Goal: Task Accomplishment & Management: Complete application form

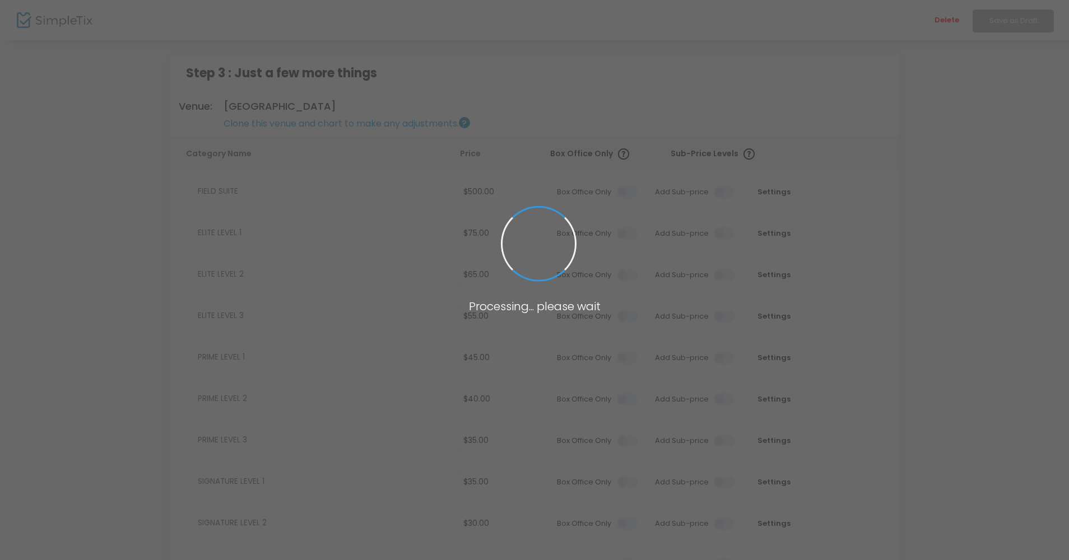
type input "$10.00"
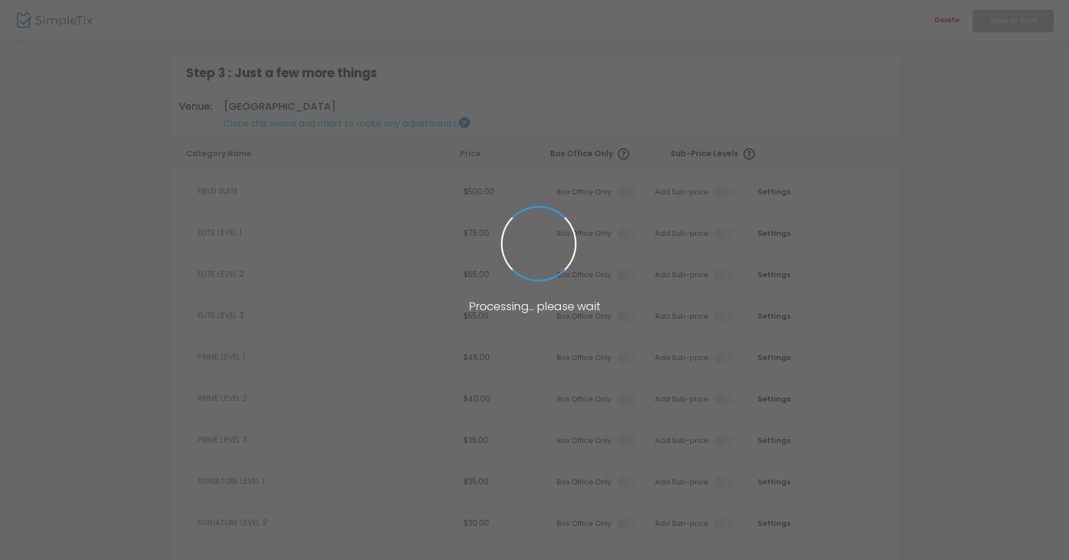
type input "$10.00"
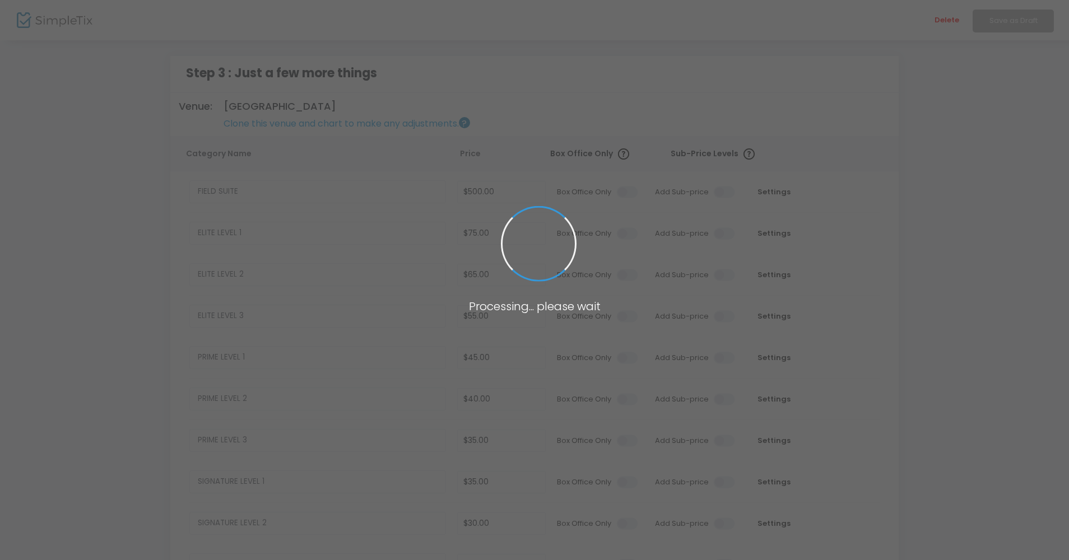
type input "$10.00"
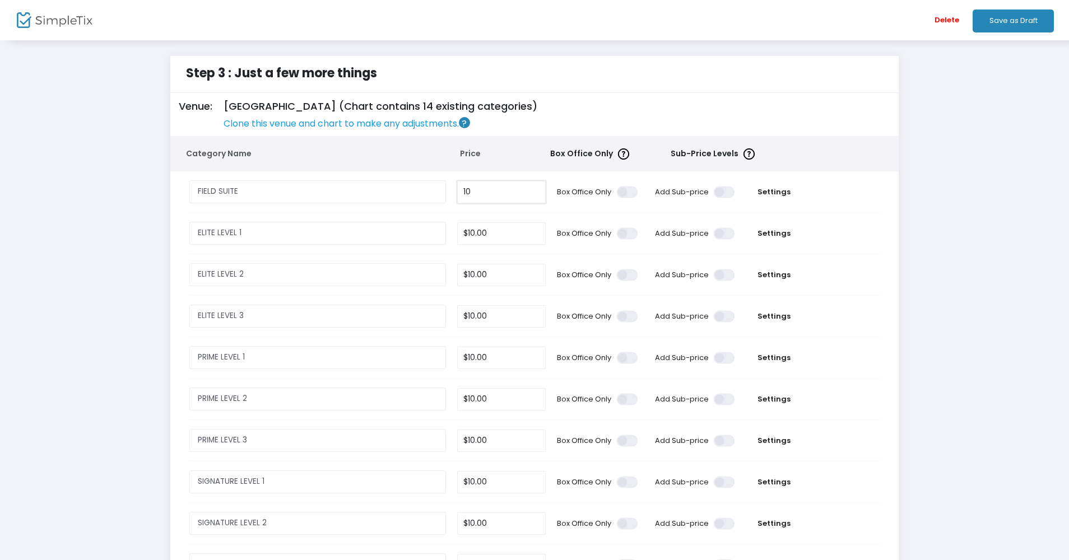
click at [507, 186] on input "10" at bounding box center [501, 192] width 87 height 21
drag, startPoint x: 493, startPoint y: 197, endPoint x: 449, endPoint y: 194, distance: 43.8
click at [449, 194] on tr "FIELD SUITE Required. 50010 Box Office Only Add Sub-price Settings" at bounding box center [535, 191] width 718 height 41
type input "$500.00"
type input "$75.00"
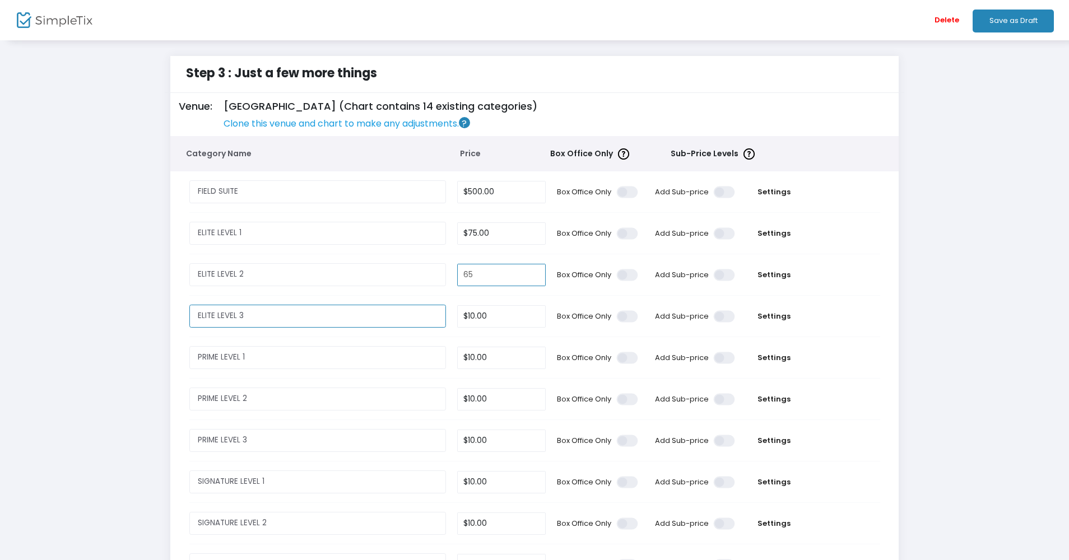
type input "$65.00"
type input "$55.00"
type input "$45.00"
type input "$40.00"
type input "$35.00"
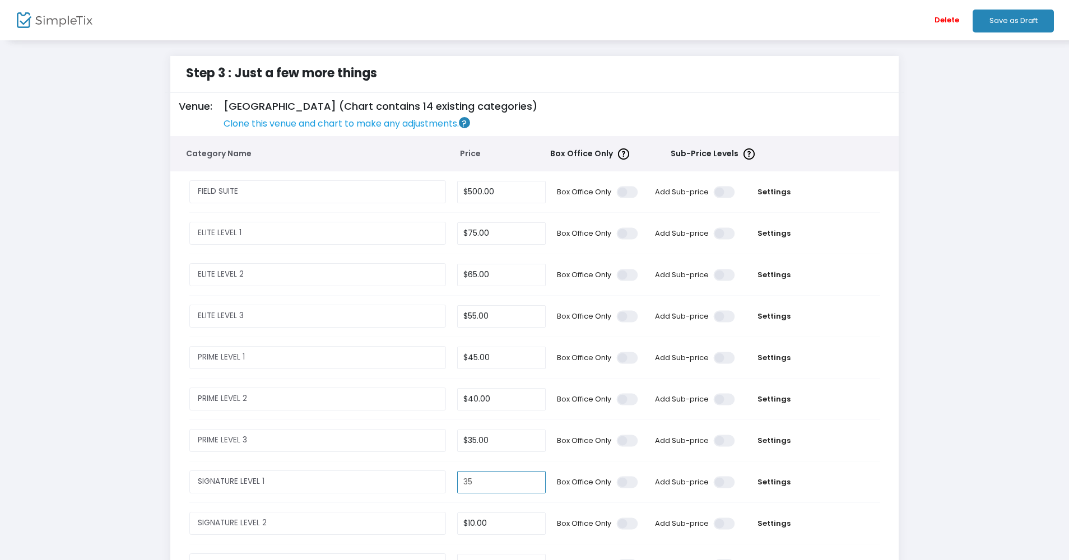
type input "$35.00"
type input "$30.00"
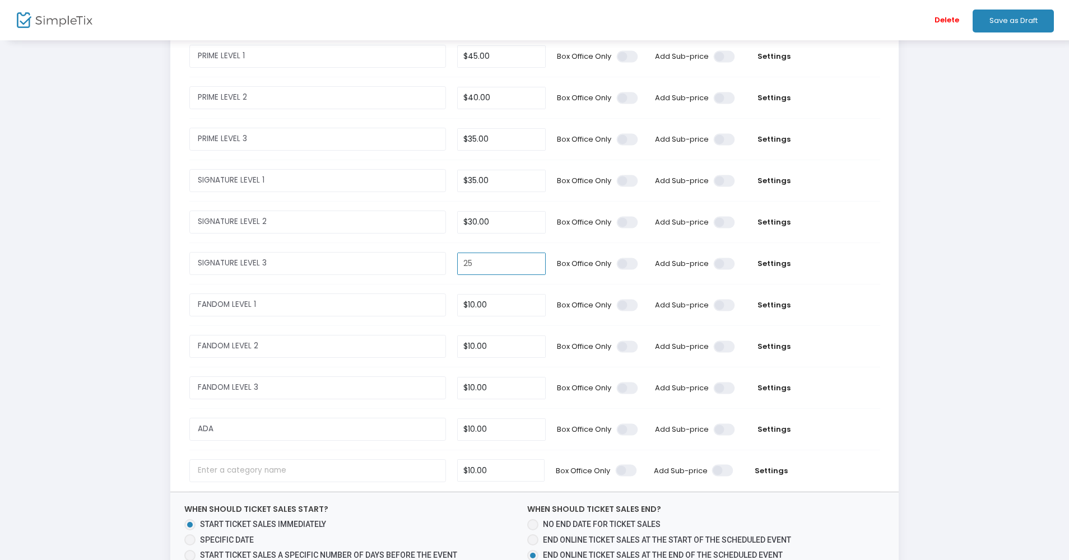
type input "$25.00"
type input "$20.00"
type input "$15.00"
type input "$20.00"
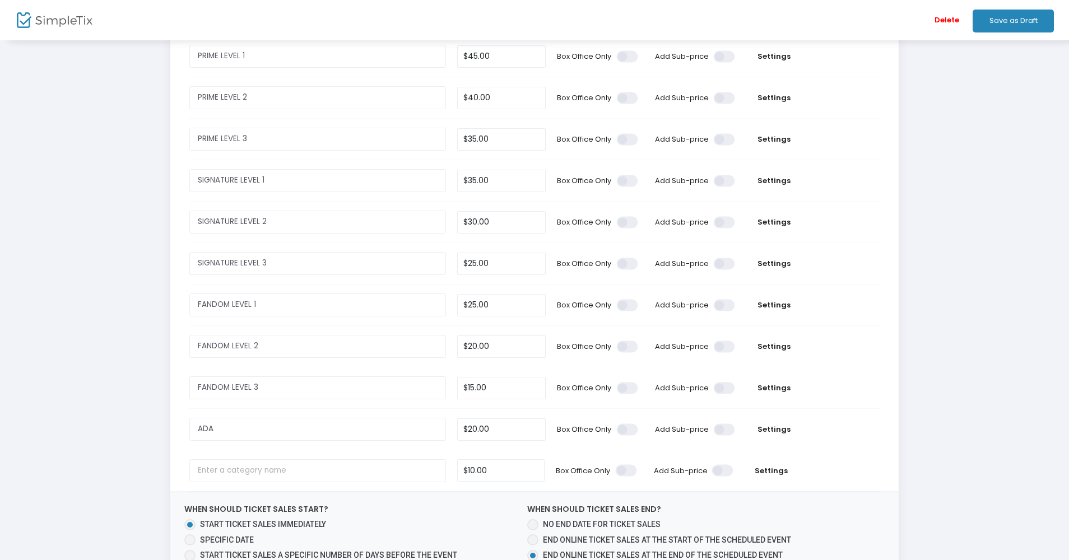
click at [119, 396] on div "Step 3 : Just a few more things Venue: Mudcats Stadium (Chart contains 14 exist…" at bounding box center [535, 224] width 1036 height 939
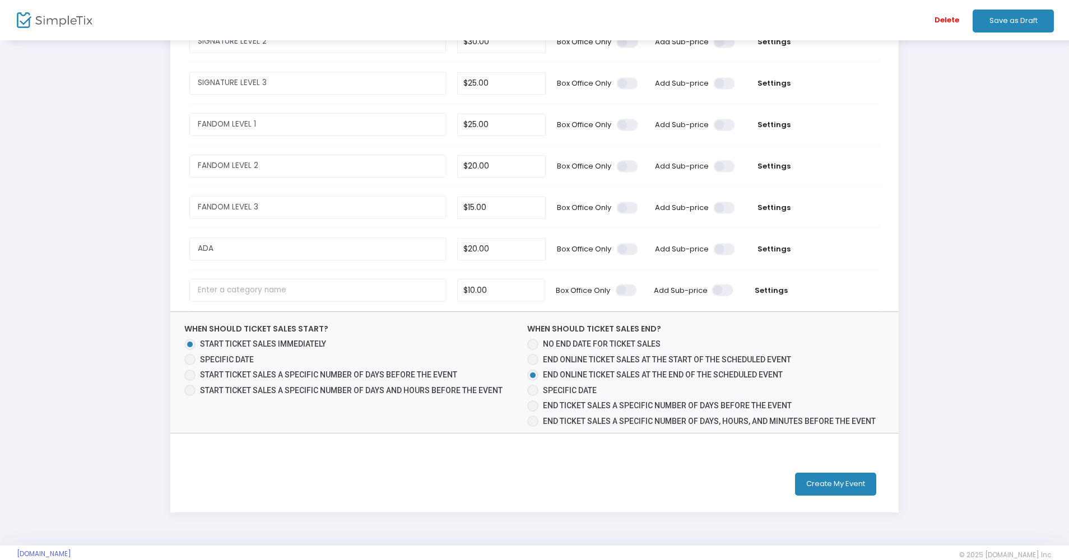
scroll to position [527, 0]
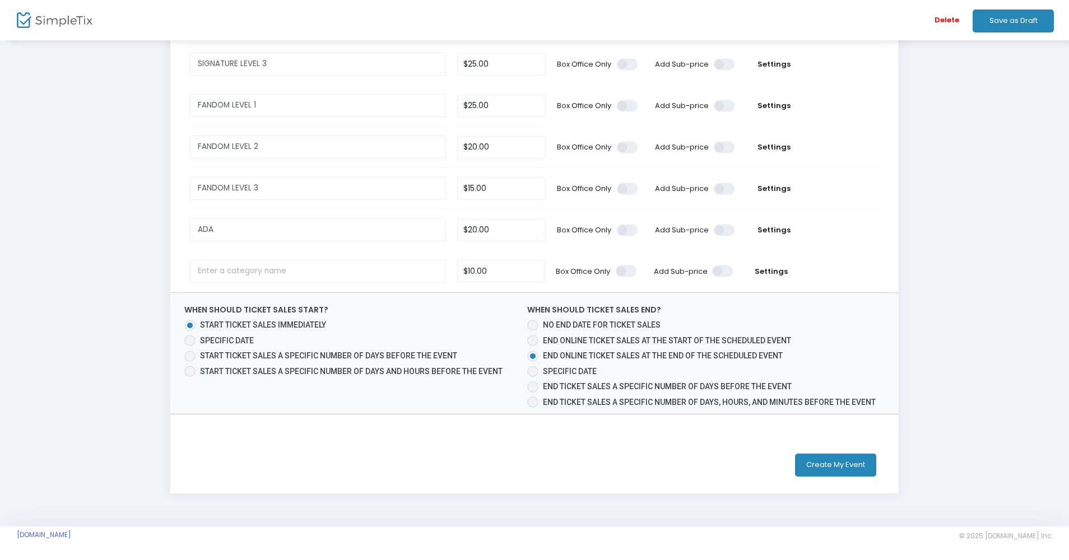
click at [819, 459] on button "Create My Event" at bounding box center [835, 465] width 81 height 23
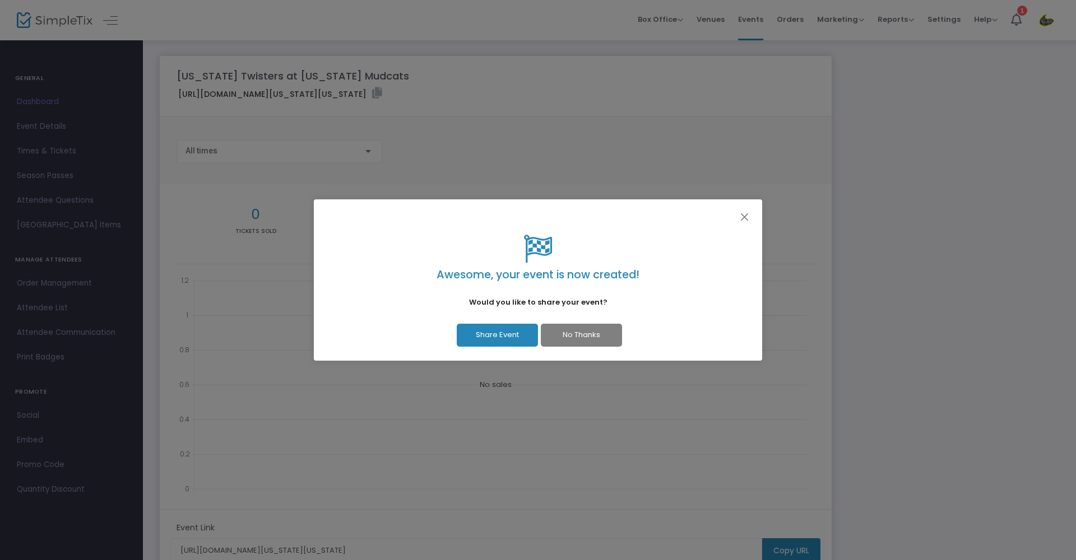
click at [610, 345] on button "No Thanks" at bounding box center [581, 335] width 81 height 23
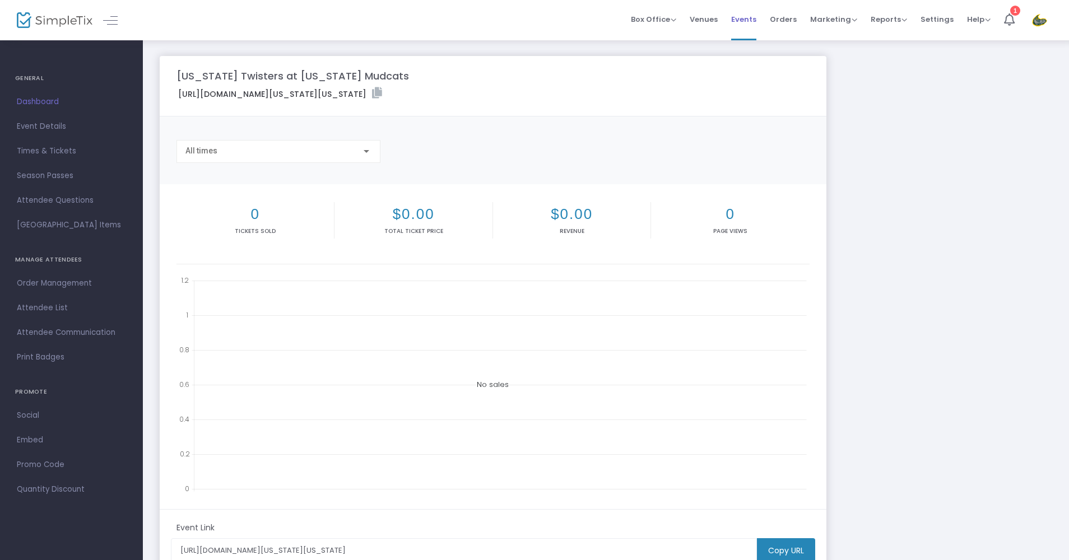
click at [746, 18] on span "Events" at bounding box center [743, 19] width 25 height 29
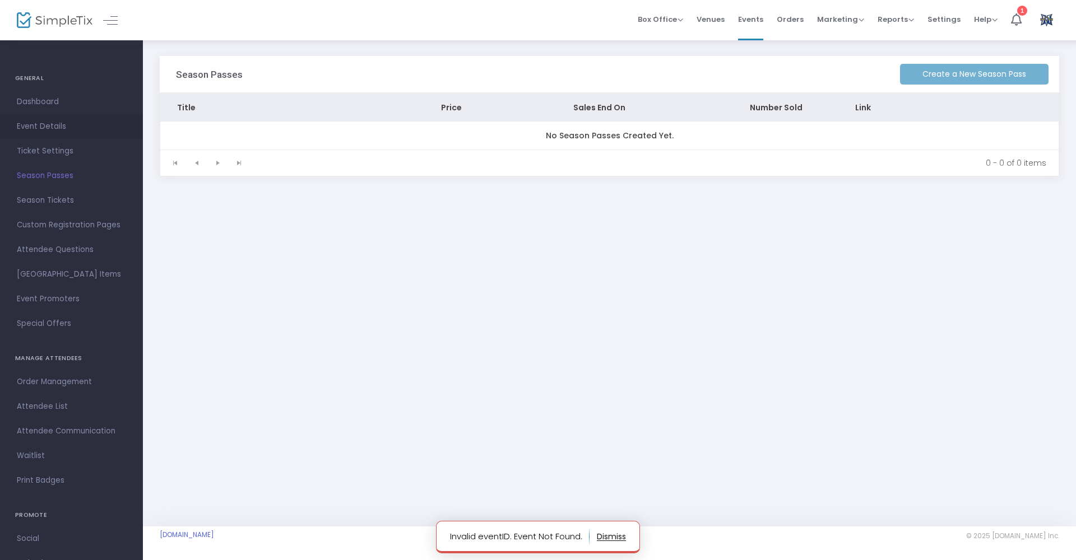
click at [60, 130] on span "Event Details" at bounding box center [71, 126] width 109 height 15
